Goal: Task Accomplishment & Management: Use online tool/utility

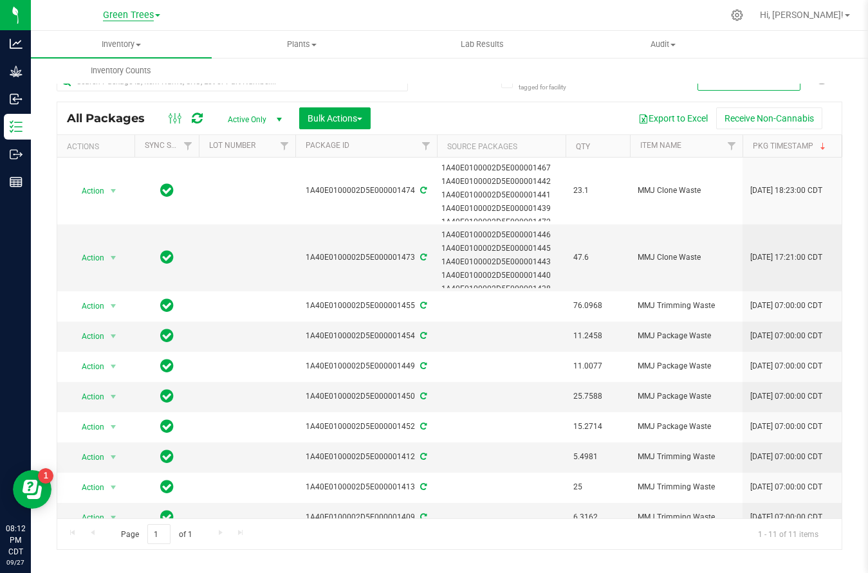
click at [124, 14] on span "Green Trees" at bounding box center [128, 16] width 51 height 12
click at [96, 63] on link "Green Trees Lab" at bounding box center [131, 62] width 188 height 17
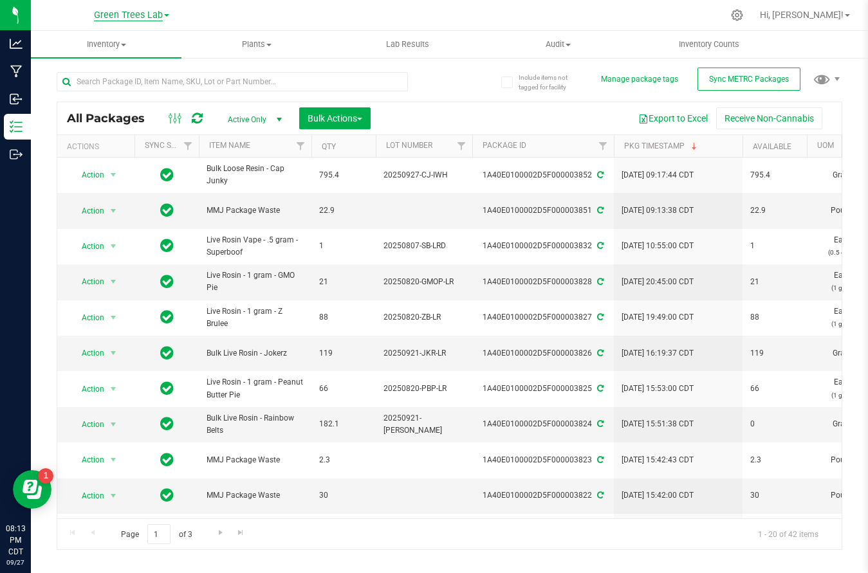
click at [137, 18] on span "Green Trees Lab" at bounding box center [128, 16] width 69 height 12
click at [122, 39] on link "Green Trees" at bounding box center [131, 45] width 188 height 17
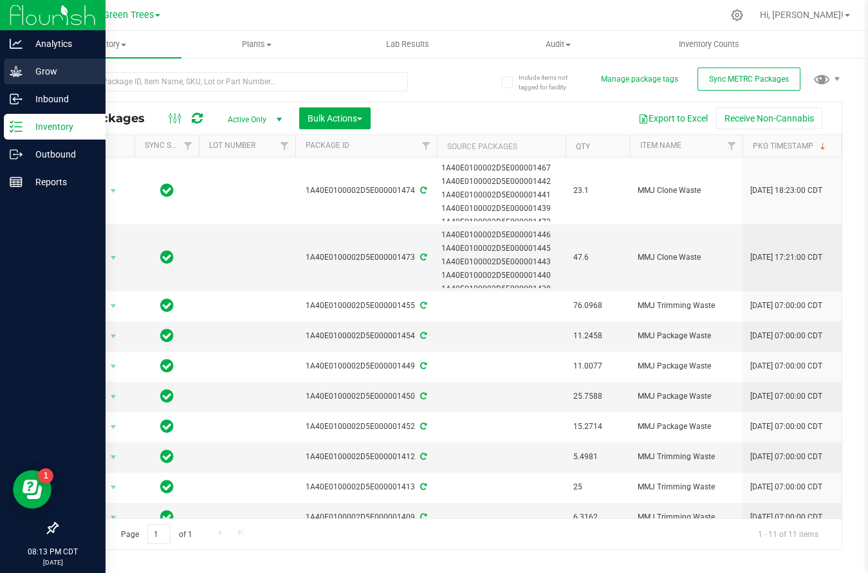
click at [41, 73] on p "Grow" at bounding box center [61, 71] width 77 height 15
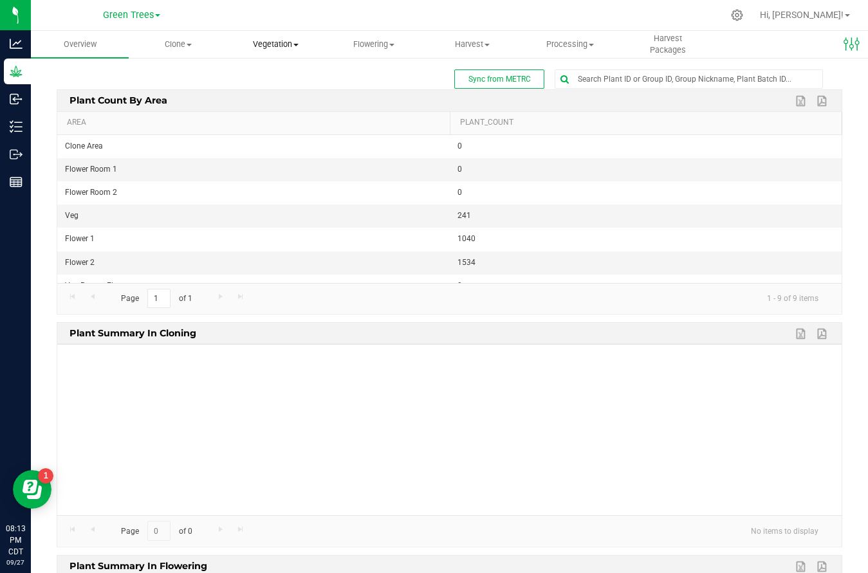
click at [272, 45] on span "Vegetation" at bounding box center [276, 45] width 96 height 12
click at [276, 96] on span "Veg plants" at bounding box center [266, 92] width 79 height 11
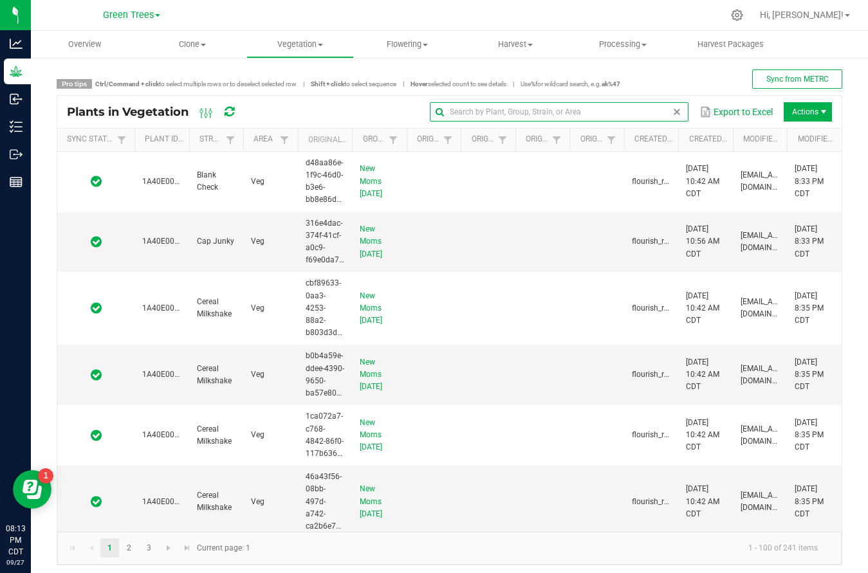
click at [650, 109] on input "text" at bounding box center [559, 111] width 259 height 19
type input "1A40E0000002D5E000009393"
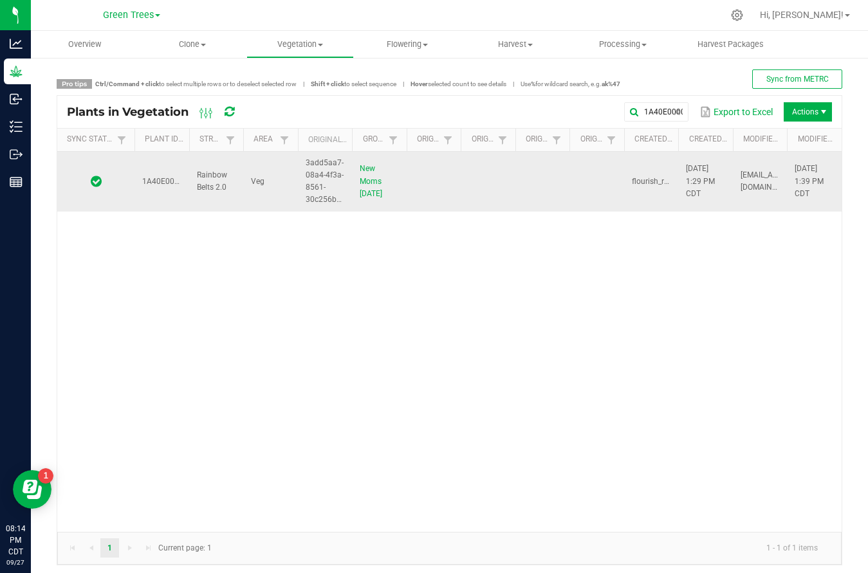
click at [542, 193] on td at bounding box center [542, 182] width 55 height 60
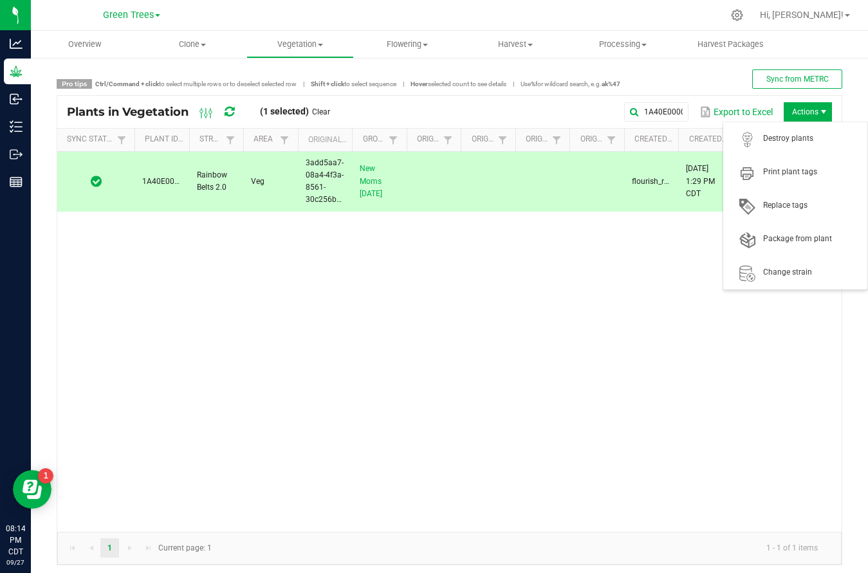
click at [807, 113] on span "Actions" at bounding box center [808, 111] width 48 height 19
click at [796, 148] on span "Destroy plants" at bounding box center [795, 139] width 129 height 26
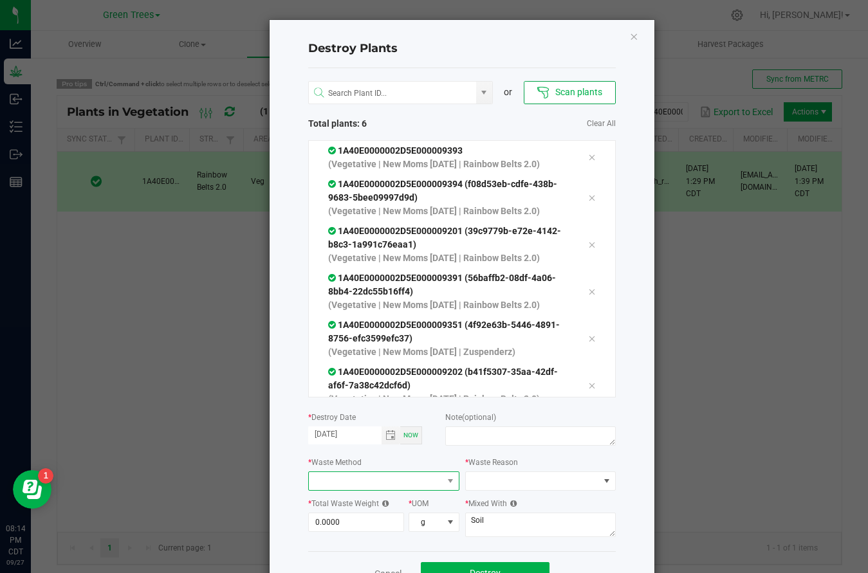
click at [409, 477] on span at bounding box center [376, 481] width 134 height 18
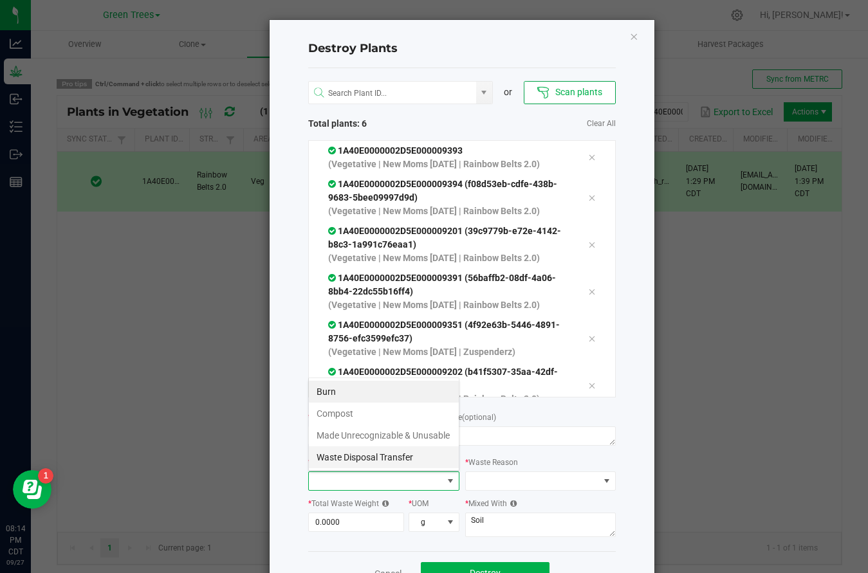
click at [384, 462] on li "Waste Disposal Transfer" at bounding box center [384, 457] width 150 height 22
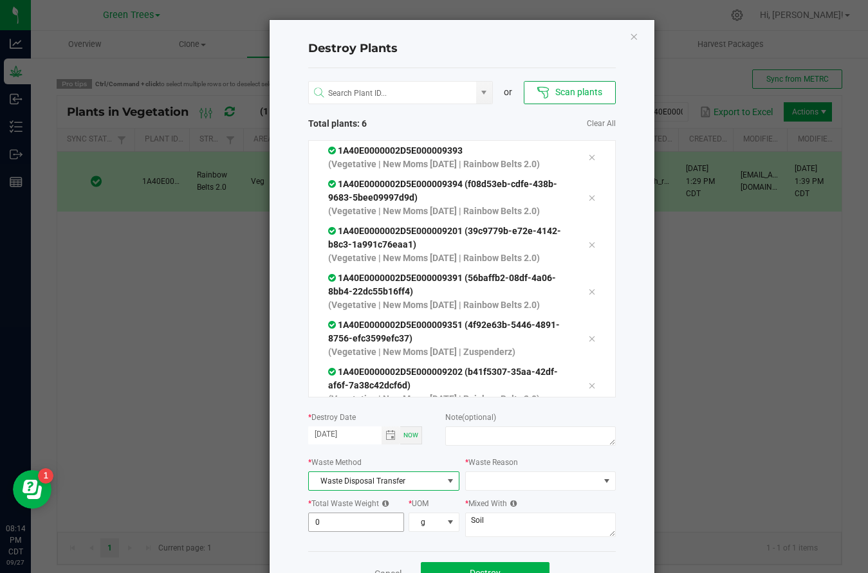
click at [371, 515] on input "0" at bounding box center [356, 522] width 95 height 18
type input "0.7000"
click at [422, 521] on span "g" at bounding box center [425, 522] width 33 height 18
click at [425, 482] on li "lb" at bounding box center [433, 479] width 49 height 22
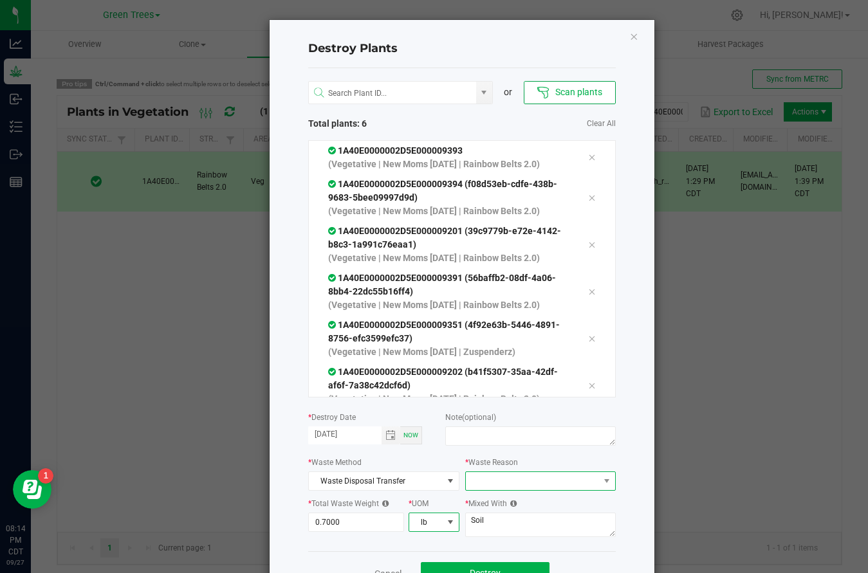
click at [486, 486] on span at bounding box center [533, 481] width 134 height 18
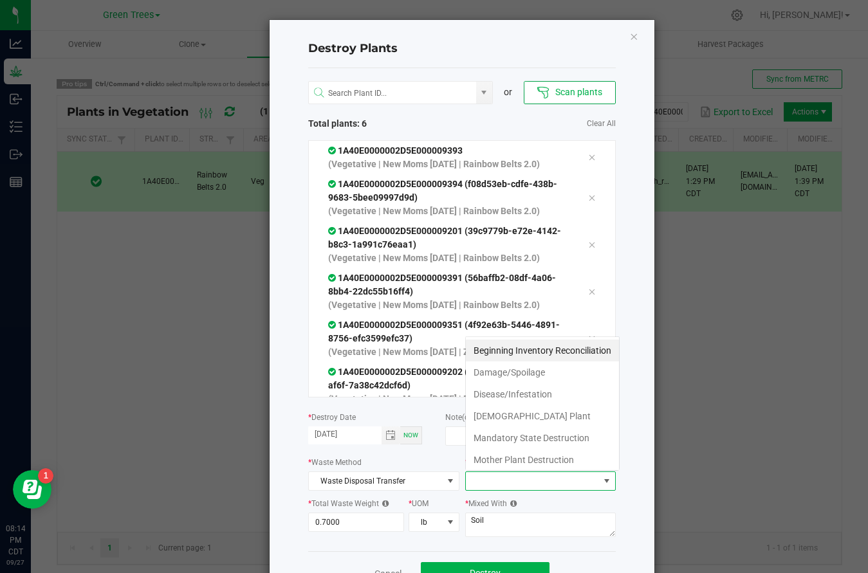
scroll to position [19, 151]
click at [499, 466] on li "Mother Plant Destruction" at bounding box center [542, 460] width 153 height 22
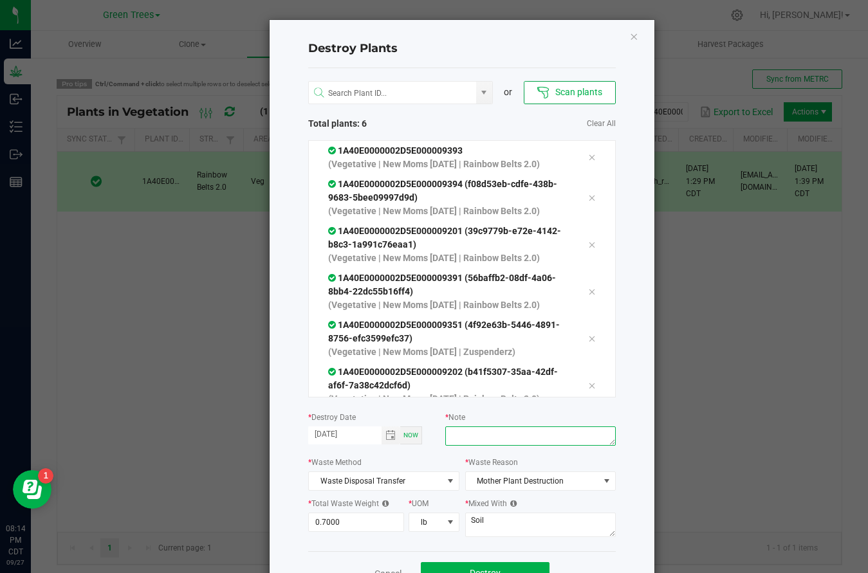
click at [481, 427] on textarea at bounding box center [530, 436] width 170 height 19
type textarea "no longer needed"
click at [482, 517] on textarea "Soil" at bounding box center [540, 525] width 151 height 24
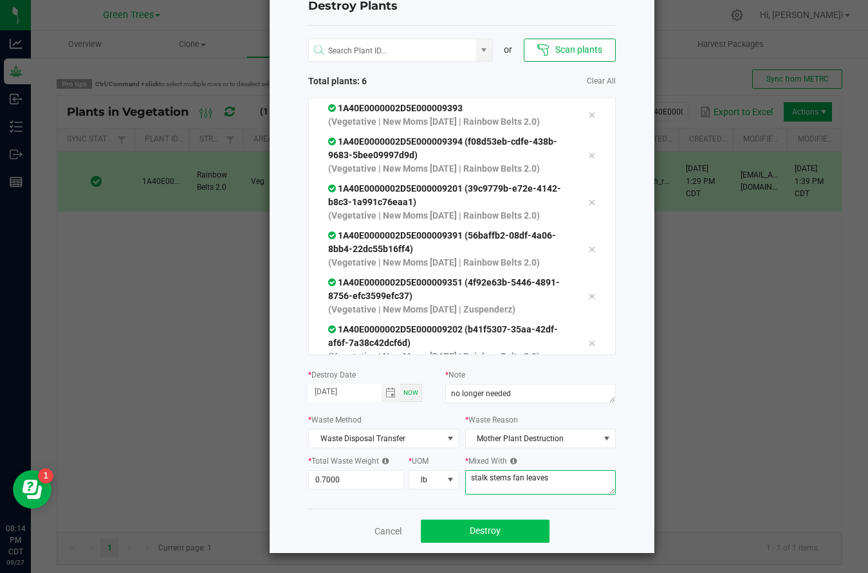
scroll to position [42, 0]
type textarea "stalk stems fan leaves"
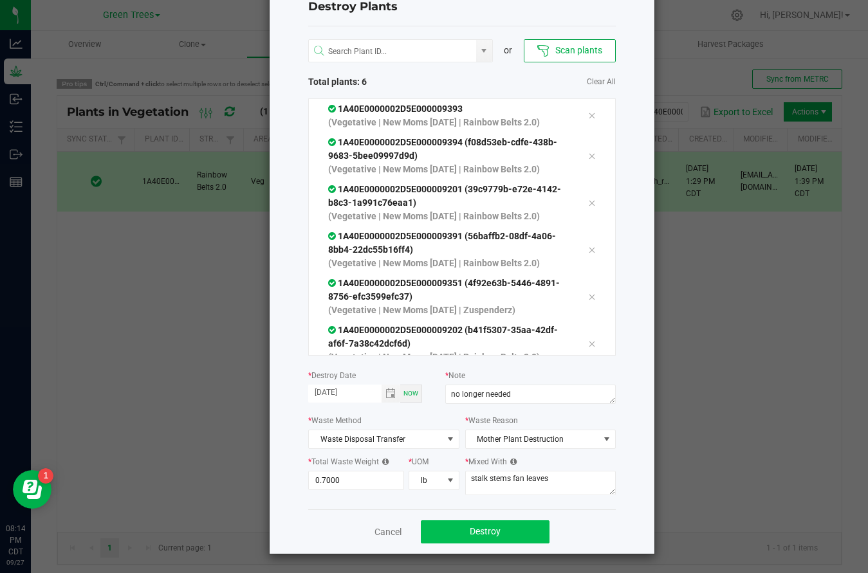
click at [473, 528] on span "Destroy" at bounding box center [485, 531] width 31 height 10
